Goal: Information Seeking & Learning: Learn about a topic

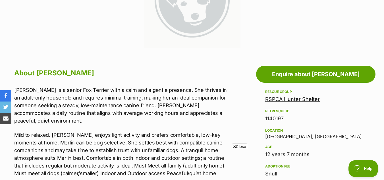
scroll to position [171, 0]
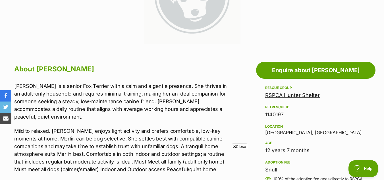
click at [280, 94] on link "RSPCA Hunter Shelter" at bounding box center [292, 95] width 55 height 6
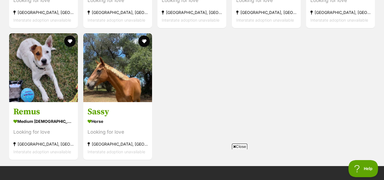
scroll to position [1746, 0]
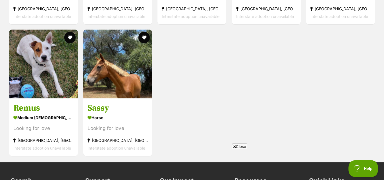
drag, startPoint x: 387, startPoint y: 10, endPoint x: 387, endPoint y: 146, distance: 136.0
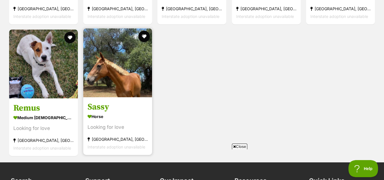
click at [128, 76] on img at bounding box center [117, 62] width 69 height 69
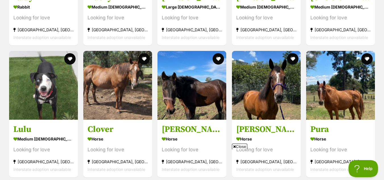
scroll to position [1597, 0]
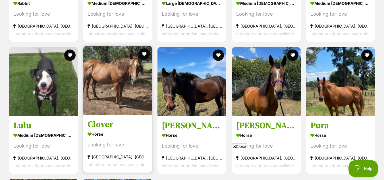
click at [130, 78] on img at bounding box center [117, 80] width 69 height 69
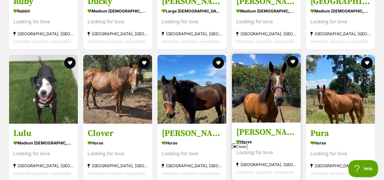
click at [276, 102] on img at bounding box center [266, 88] width 69 height 69
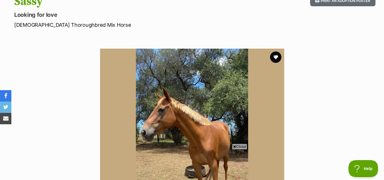
scroll to position [75, 0]
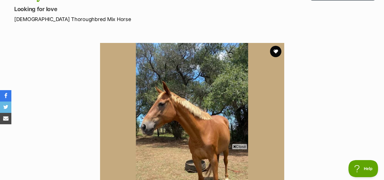
drag, startPoint x: 388, startPoint y: 10, endPoint x: 369, endPoint y: 26, distance: 24.9
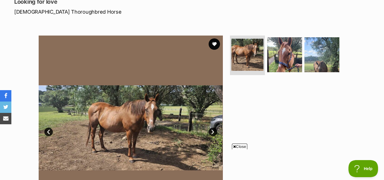
drag, startPoint x: 386, startPoint y: 10, endPoint x: 388, endPoint y: 31, distance: 20.9
click at [240, 147] on span "Close" at bounding box center [239, 147] width 15 height 6
click at [211, 130] on link "Next" at bounding box center [213, 132] width 9 height 9
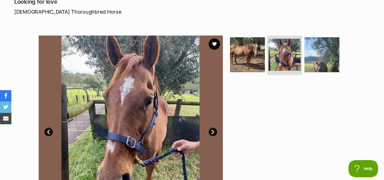
click at [211, 130] on link "Next" at bounding box center [213, 132] width 9 height 9
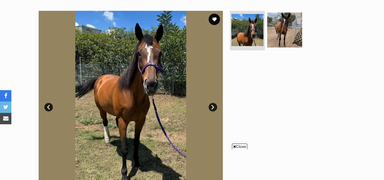
scroll to position [111, 0]
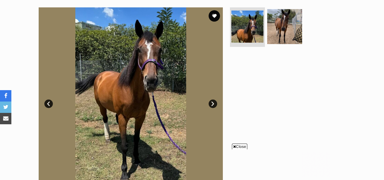
click at [242, 147] on span "Close" at bounding box center [239, 147] width 15 height 6
click at [213, 104] on link "Next" at bounding box center [213, 104] width 9 height 9
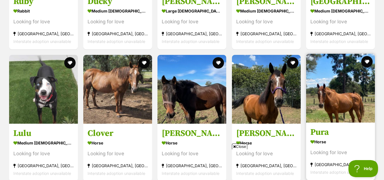
click at [319, 127] on h3 "Pura" at bounding box center [341, 132] width 60 height 11
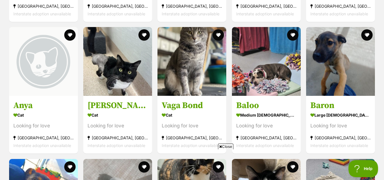
scroll to position [697, 0]
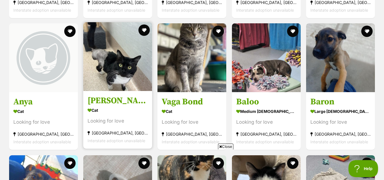
click at [106, 58] on img at bounding box center [117, 56] width 69 height 69
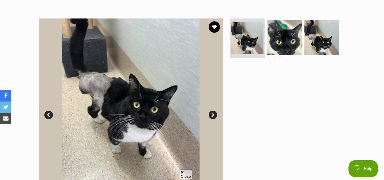
scroll to position [130, 0]
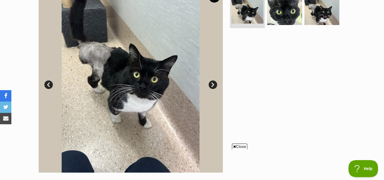
click at [232, 145] on span "Close" at bounding box center [239, 147] width 15 height 6
click at [213, 84] on link "Next" at bounding box center [213, 85] width 9 height 9
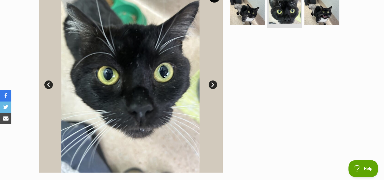
click at [213, 84] on link "Next" at bounding box center [213, 85] width 9 height 9
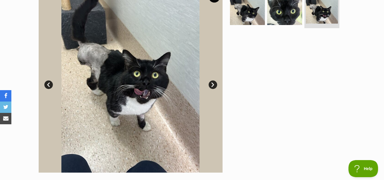
click at [213, 84] on link "Next" at bounding box center [213, 85] width 9 height 9
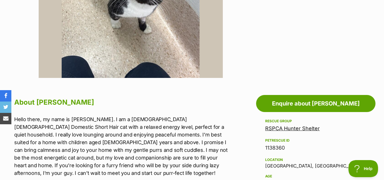
scroll to position [0, 0]
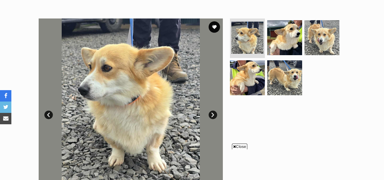
click at [236, 147] on span "Close" at bounding box center [239, 147] width 15 height 6
click at [212, 113] on link "Next" at bounding box center [213, 115] width 9 height 9
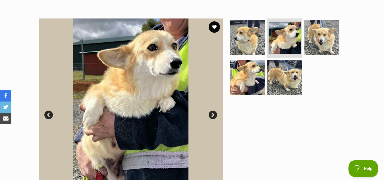
click at [212, 113] on link "Next" at bounding box center [213, 115] width 9 height 9
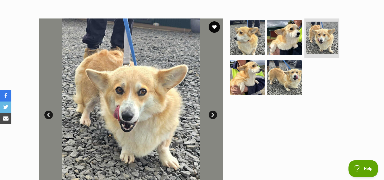
click at [212, 113] on link "Next" at bounding box center [213, 115] width 9 height 9
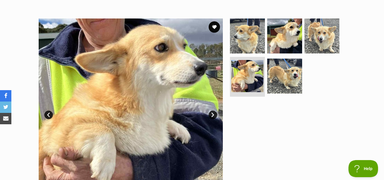
click at [212, 113] on link "Next" at bounding box center [213, 115] width 9 height 9
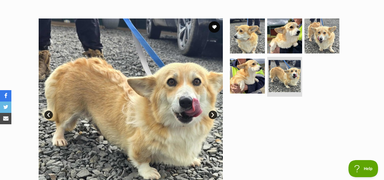
click at [212, 113] on link "Next" at bounding box center [213, 115] width 9 height 9
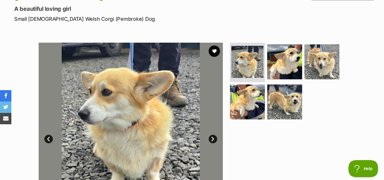
scroll to position [63, 0]
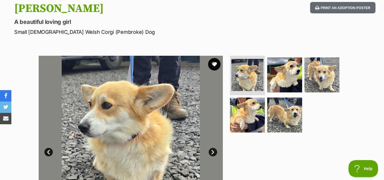
click at [216, 60] on button "favourite" at bounding box center [214, 64] width 13 height 13
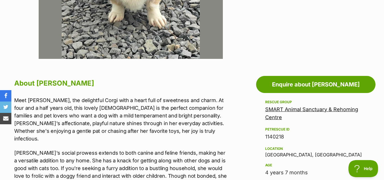
scroll to position [274, 0]
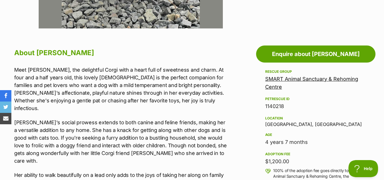
click at [307, 76] on link "SMART Animal Sanctuary & Rehoming Centre" at bounding box center [311, 83] width 93 height 14
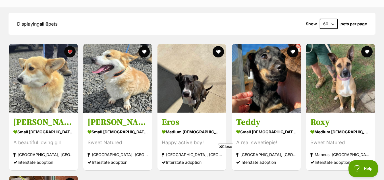
scroll to position [537, 0]
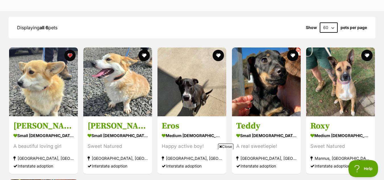
drag, startPoint x: 387, startPoint y: 10, endPoint x: 388, endPoint y: 90, distance: 79.9
click at [384, 90] on html "Skip to main content Log in to favourite this pet Log in Or sign up Search PetR…" at bounding box center [192, 42] width 384 height 1158
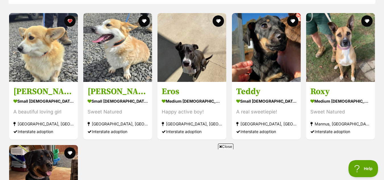
scroll to position [591, 0]
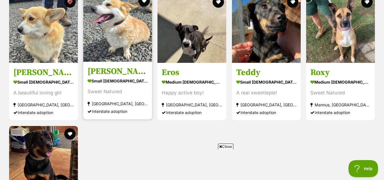
click at [129, 21] on img at bounding box center [117, 27] width 69 height 69
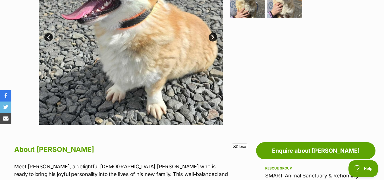
scroll to position [175, 0]
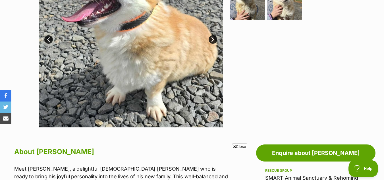
click at [244, 146] on span "Close" at bounding box center [239, 147] width 15 height 6
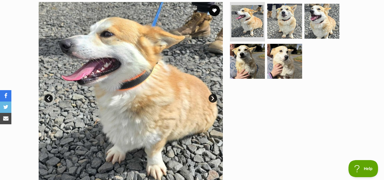
scroll to position [114, 0]
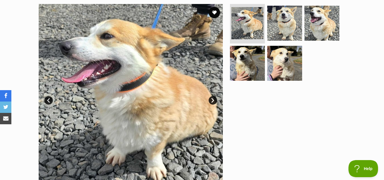
click at [214, 101] on link "Next" at bounding box center [213, 100] width 9 height 9
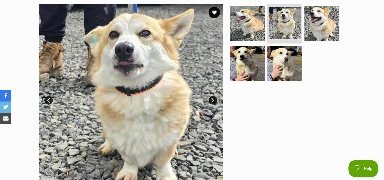
click at [214, 101] on link "Next" at bounding box center [213, 100] width 9 height 9
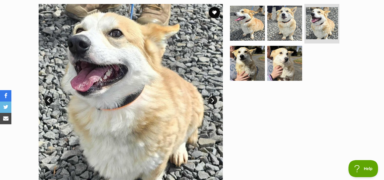
click at [214, 101] on link "Next" at bounding box center [213, 100] width 9 height 9
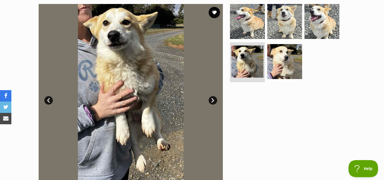
click at [214, 101] on link "Next" at bounding box center [213, 100] width 9 height 9
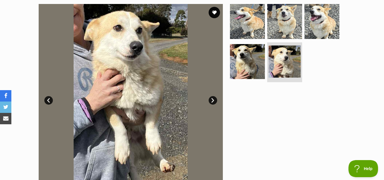
click at [214, 101] on link "Next" at bounding box center [213, 100] width 9 height 9
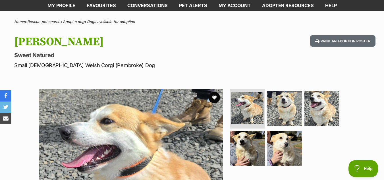
scroll to position [31, 0]
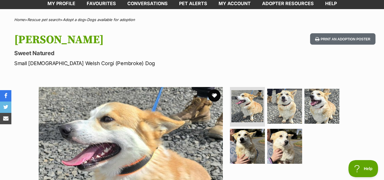
click at [214, 93] on button "favourite" at bounding box center [214, 95] width 13 height 13
